Goal: Information Seeking & Learning: Learn about a topic

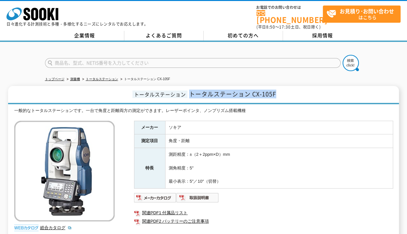
drag, startPoint x: 191, startPoint y: 88, endPoint x: 296, endPoint y: 95, distance: 105.2
click at [296, 95] on h1 "トータルステーション トータルステーション CX-105F" at bounding box center [203, 95] width 391 height 18
copy span "トータルステーション CX-105F"
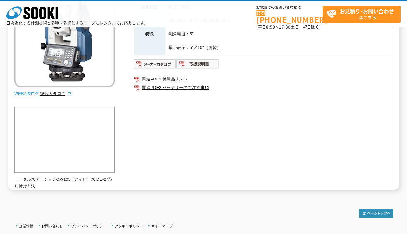
scroll to position [151, 0]
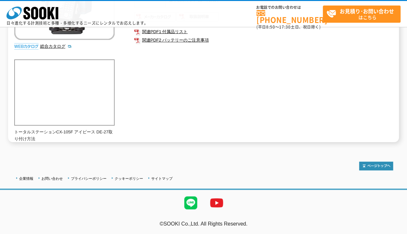
click at [258, 88] on div "一般的なトータルステーションです。一台で角度と距離両方の測定ができます。レーザーポインタ、ノンプリズム搭載機種 総合カタログ メーカー ソキア 測定項目 角度…" at bounding box center [203, 34] width 379 height 216
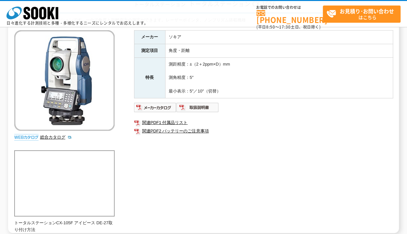
scroll to position [8, 0]
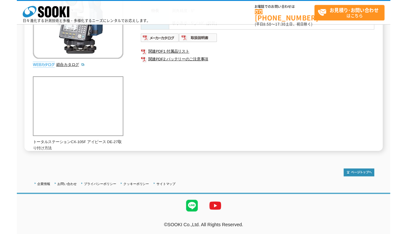
scroll to position [151, 0]
